Goal: Check status: Check status

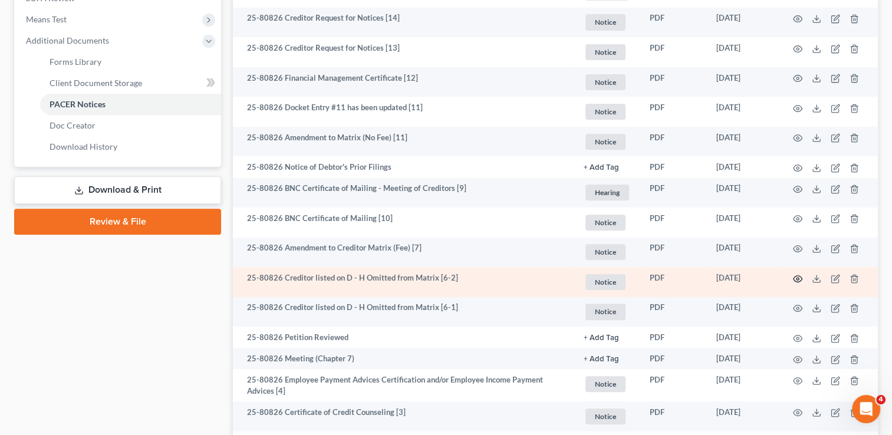
click at [794, 276] on icon "button" at bounding box center [797, 278] width 9 height 6
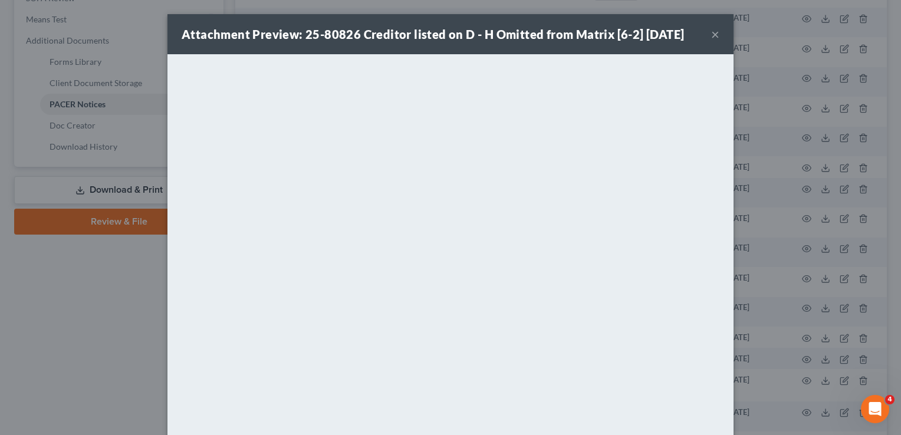
click at [712, 34] on button "×" at bounding box center [715, 34] width 8 height 14
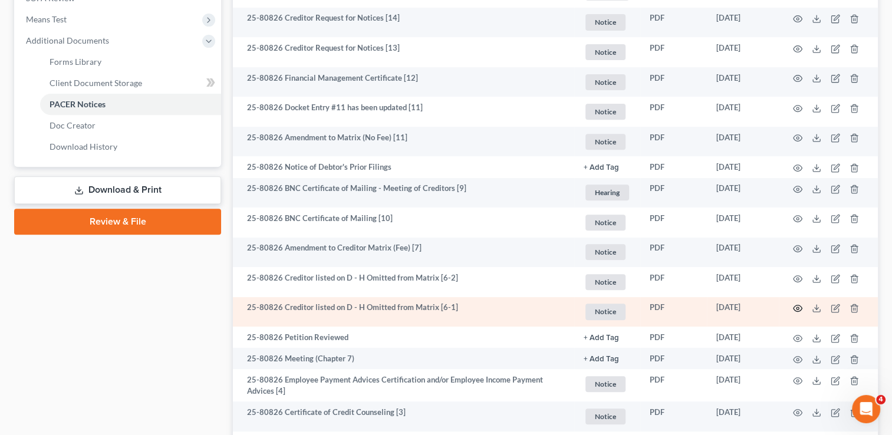
click at [795, 310] on icon "button" at bounding box center [797, 308] width 9 height 9
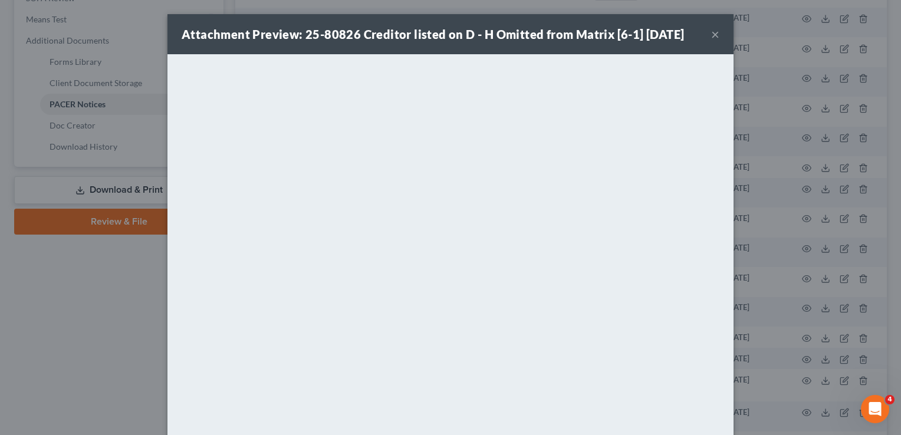
click at [711, 38] on button "×" at bounding box center [715, 34] width 8 height 14
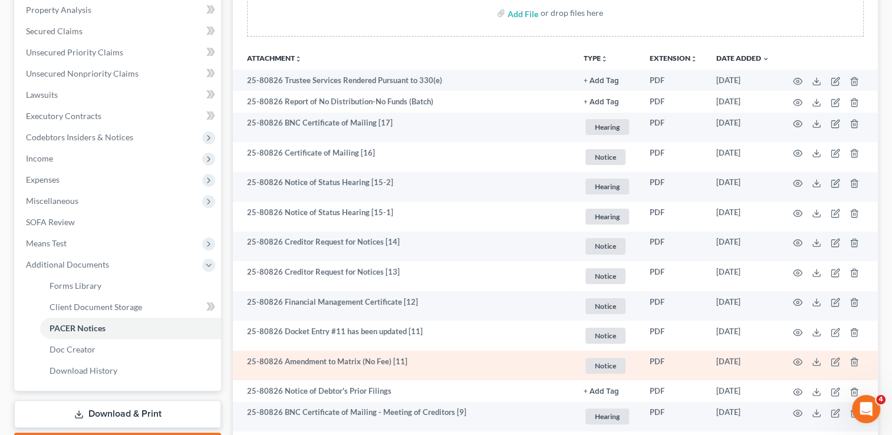
scroll to position [217, 0]
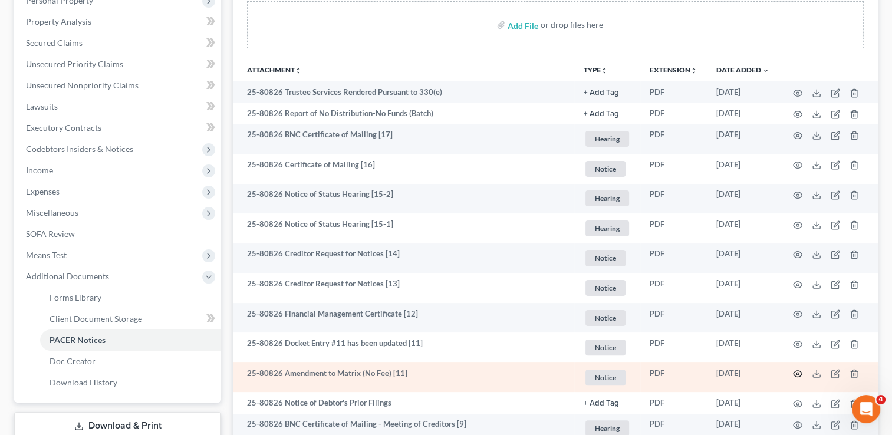
click at [797, 374] on icon "button" at bounding box center [797, 373] width 9 height 9
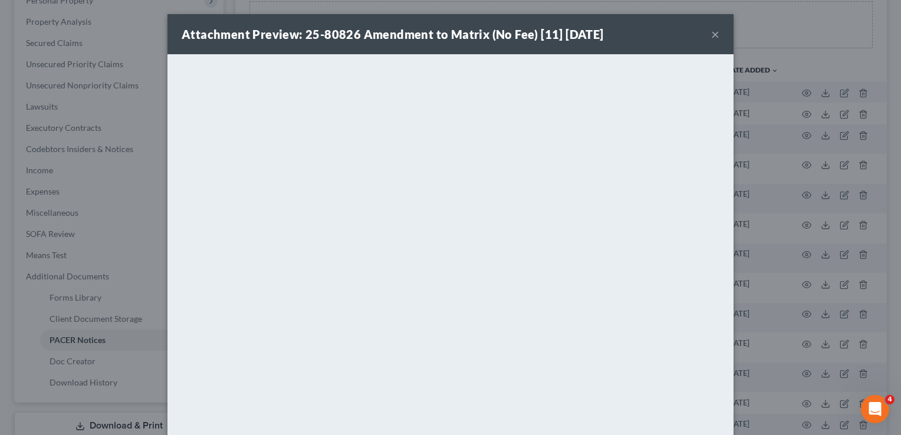
click at [711, 32] on button "×" at bounding box center [715, 34] width 8 height 14
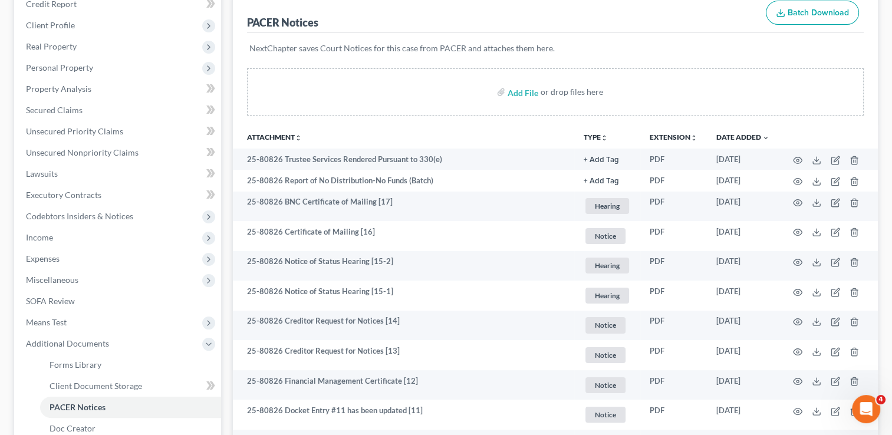
scroll to position [0, 0]
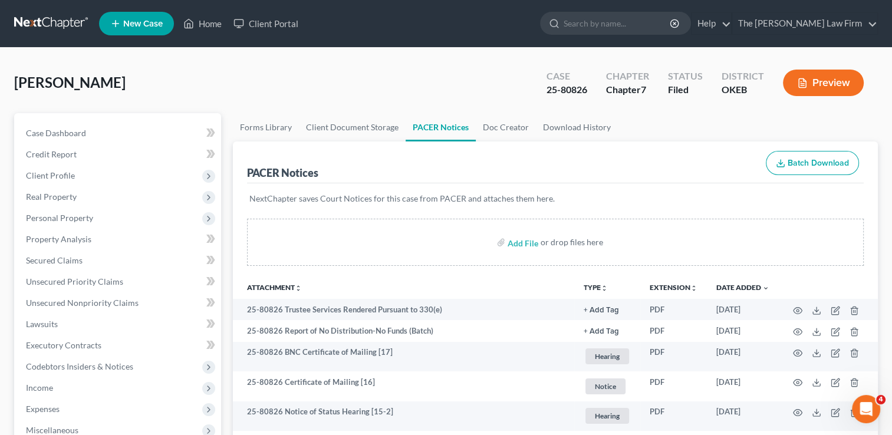
click at [50, 18] on link at bounding box center [51, 23] width 75 height 21
